Goal: Task Accomplishment & Management: Use online tool/utility

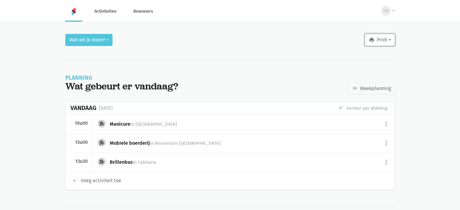
click at [376, 39] on button "print Print" at bounding box center [380, 40] width 30 height 12
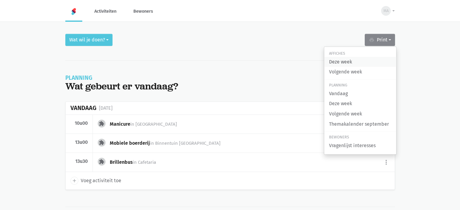
click at [341, 64] on link "Deze week" at bounding box center [360, 62] width 72 height 10
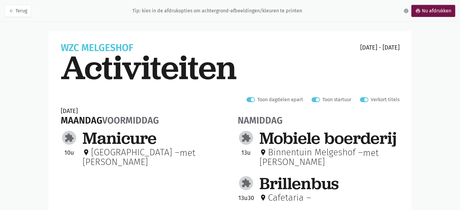
scroll to position [30, 0]
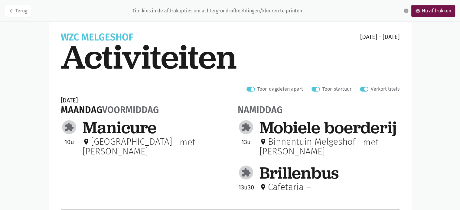
click at [371, 89] on label "Verkort titels" at bounding box center [385, 89] width 29 height 8
click at [364, 89] on input "Verkort titels" at bounding box center [362, 88] width 5 height 6
checkbox input "false"
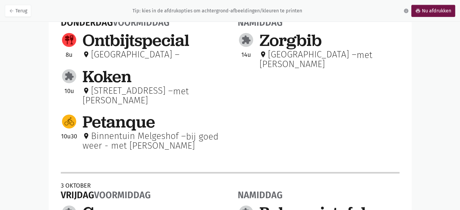
scroll to position [532, 0]
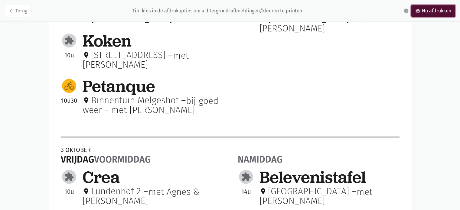
click at [428, 12] on link "print Nu afdrukken" at bounding box center [433, 11] width 44 height 12
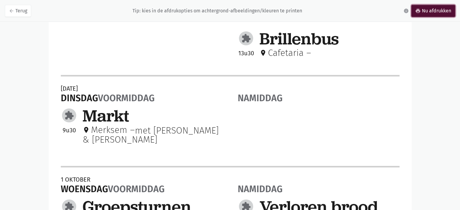
scroll to position [169, 0]
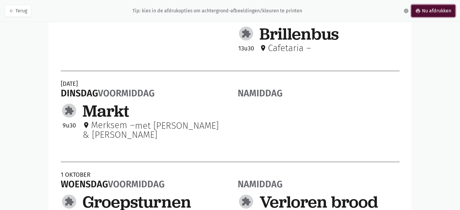
click at [421, 13] on link "print Nu afdrukken" at bounding box center [433, 11] width 44 height 12
